Goal: Transaction & Acquisition: Book appointment/travel/reservation

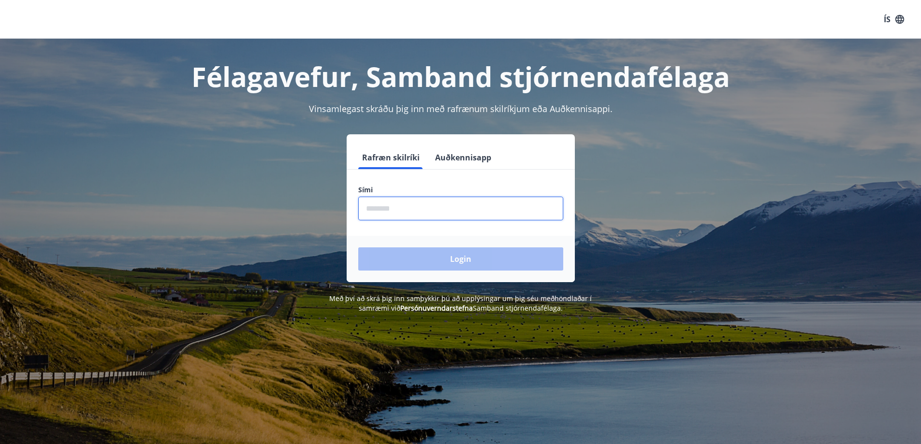
click at [419, 206] on input "phone" at bounding box center [460, 209] width 205 height 24
type input "********"
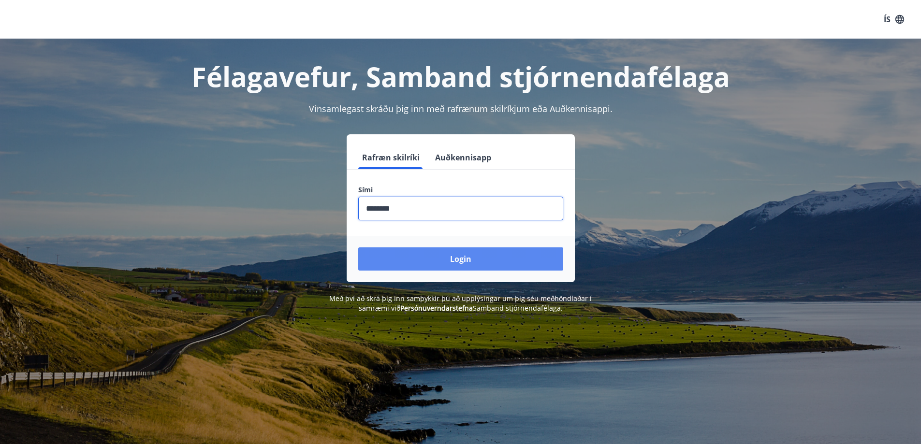
click at [458, 259] on button "Login" at bounding box center [460, 258] width 205 height 23
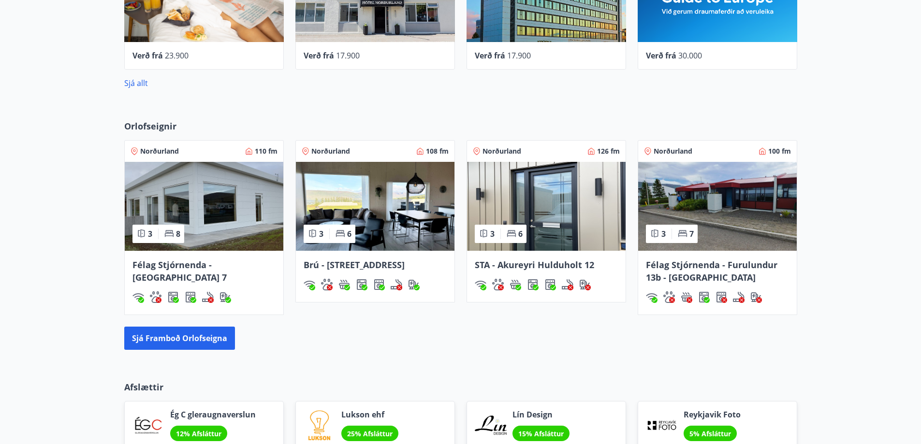
scroll to position [562, 0]
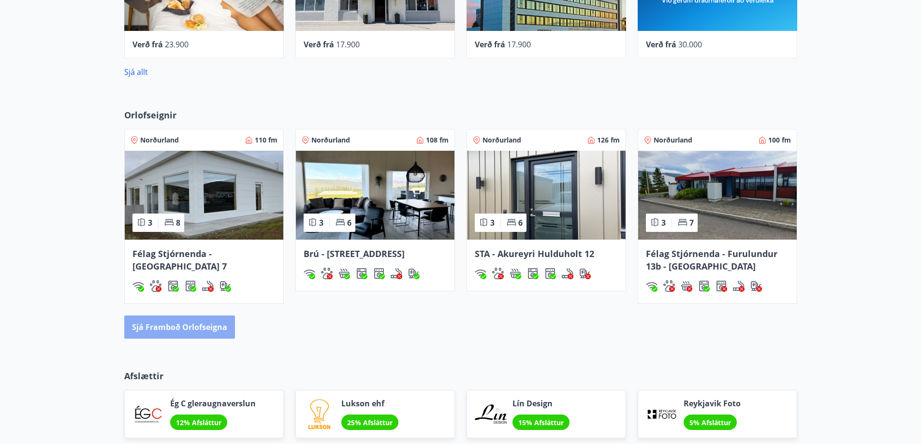
click at [212, 329] on button "Sjá framboð orlofseigna" at bounding box center [179, 327] width 111 height 23
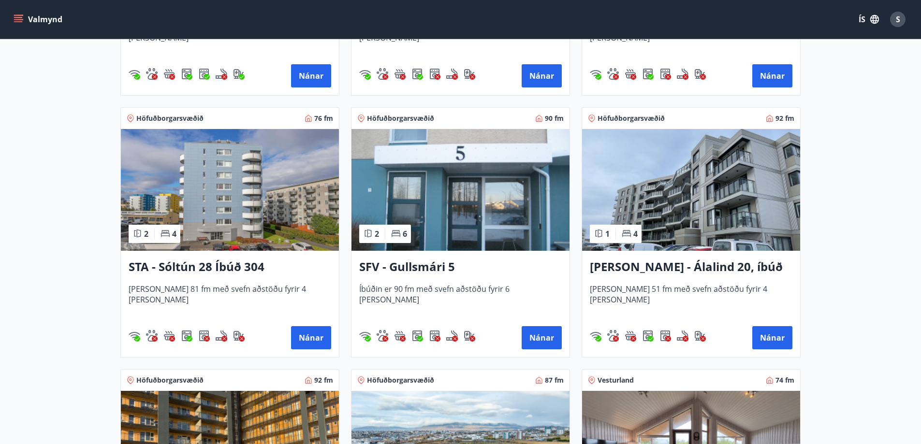
scroll to position [1160, 0]
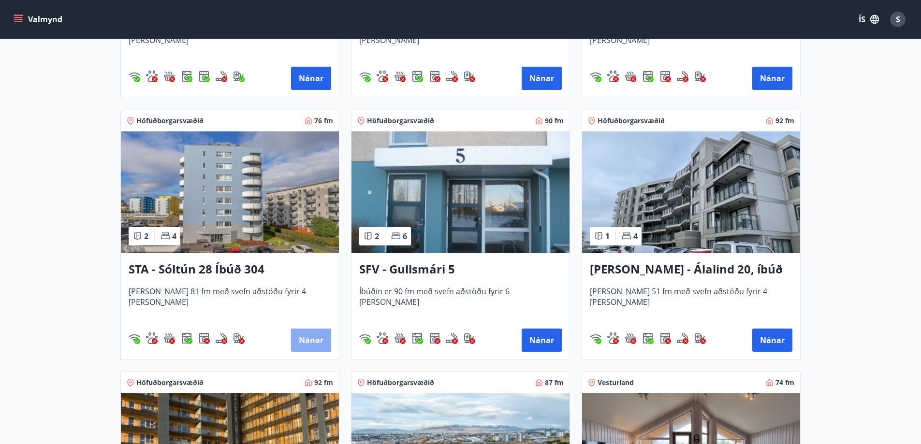
click at [314, 337] on button "Nánar" at bounding box center [311, 340] width 40 height 23
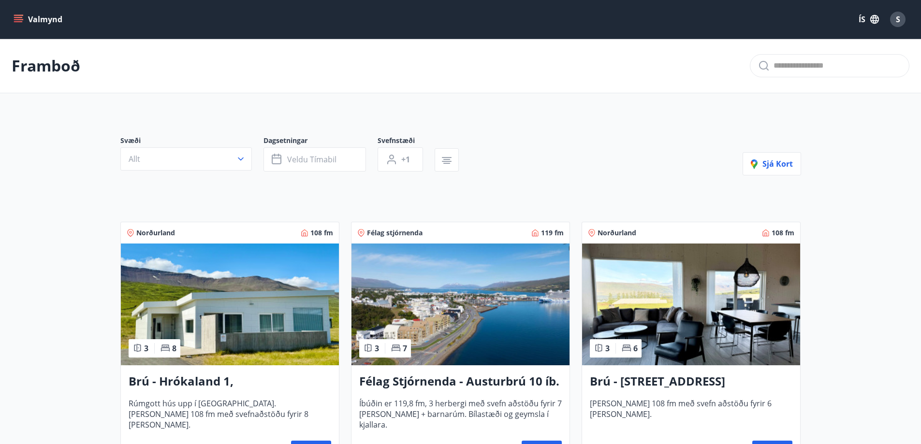
click at [26, 17] on button "Valmynd" at bounding box center [39, 19] width 55 height 17
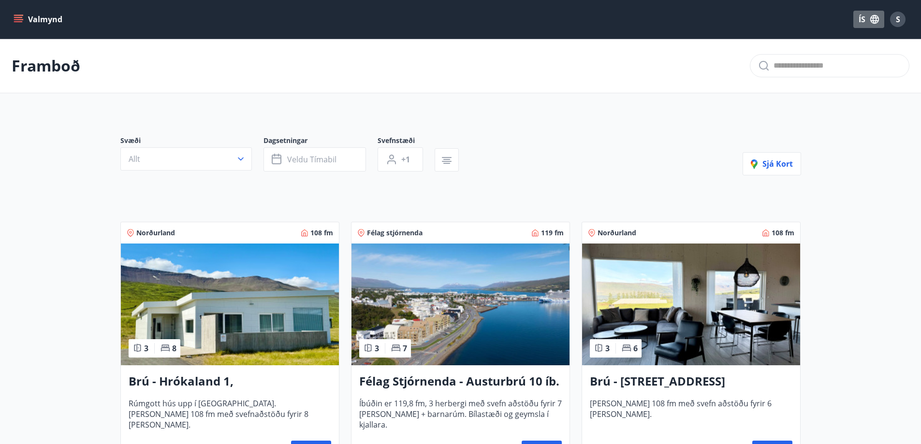
click at [860, 17] on button "ÍS" at bounding box center [868, 19] width 31 height 17
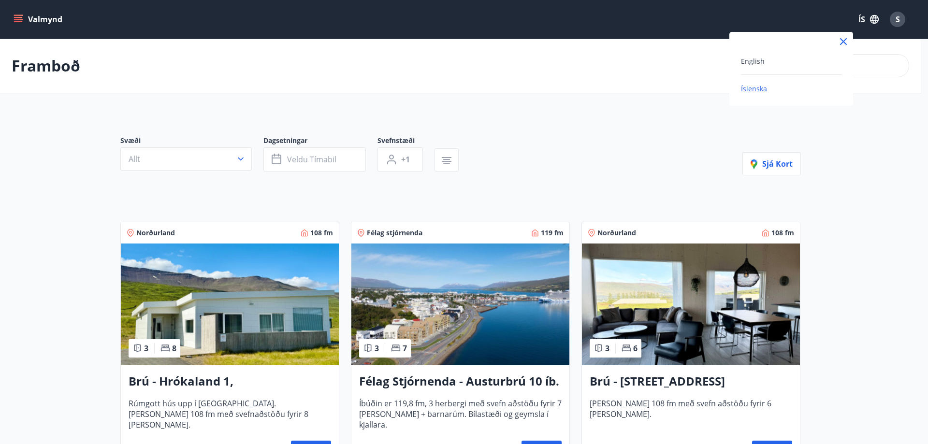
click at [860, 17] on div at bounding box center [464, 222] width 928 height 444
